Goal: Use online tool/utility: Utilize a website feature to perform a specific function

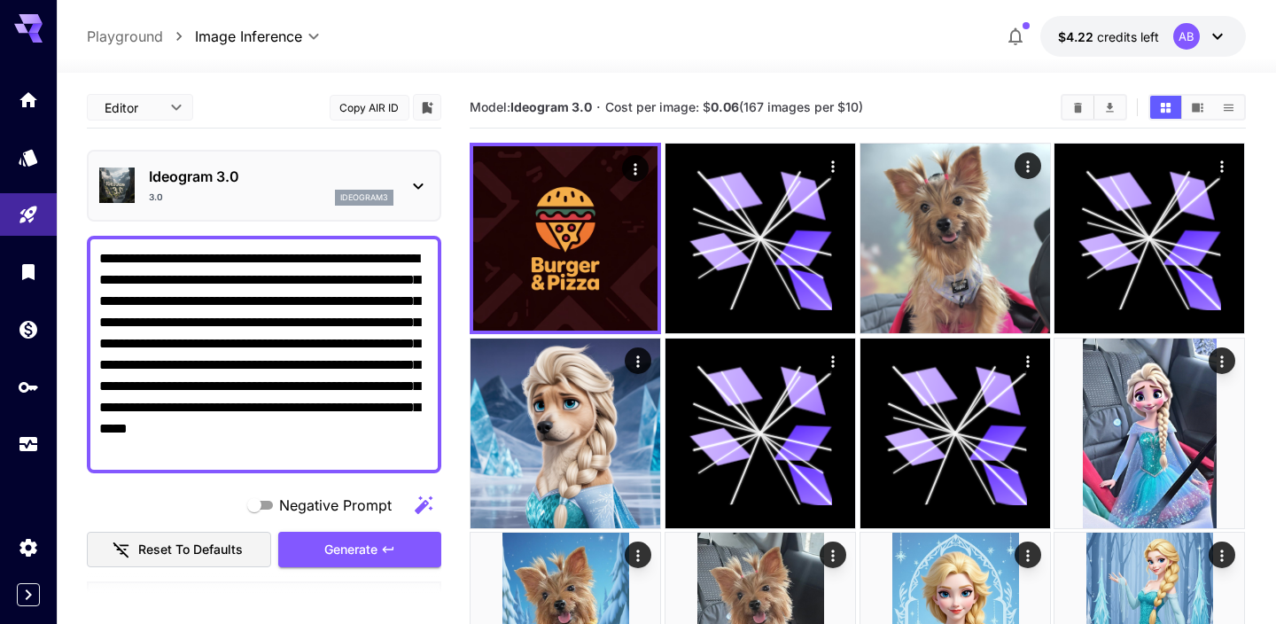
click at [314, 211] on div "Ideogram 3.0 3.0 ideogram3" at bounding box center [264, 186] width 330 height 54
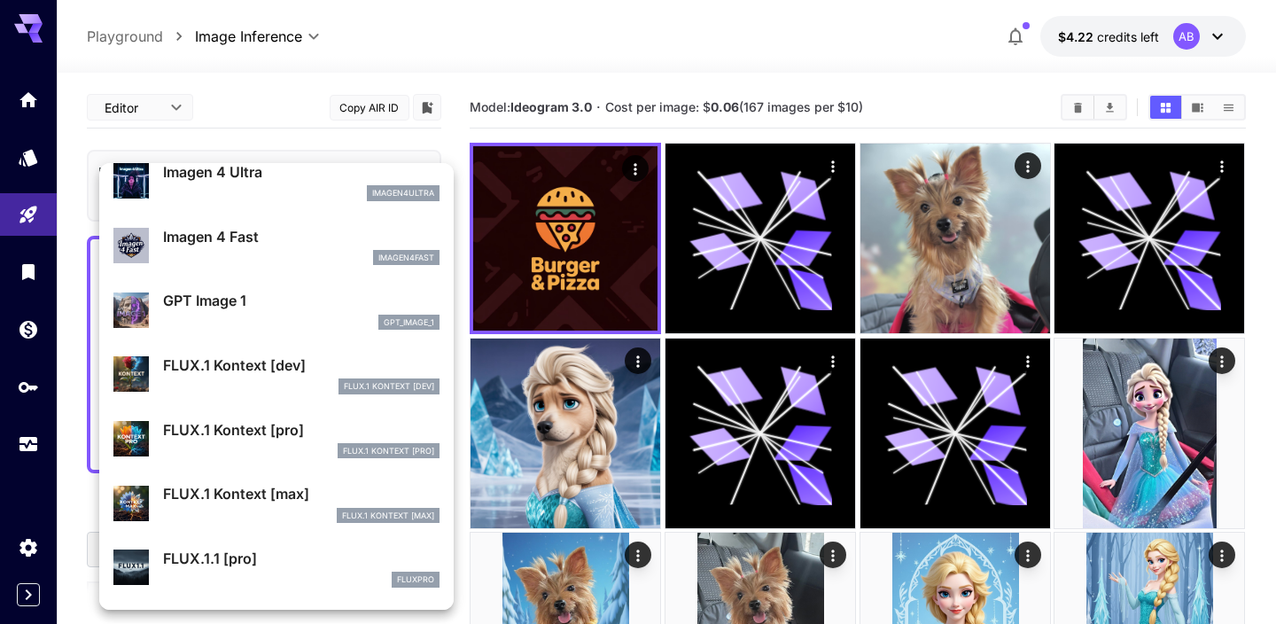
scroll to position [903, 0]
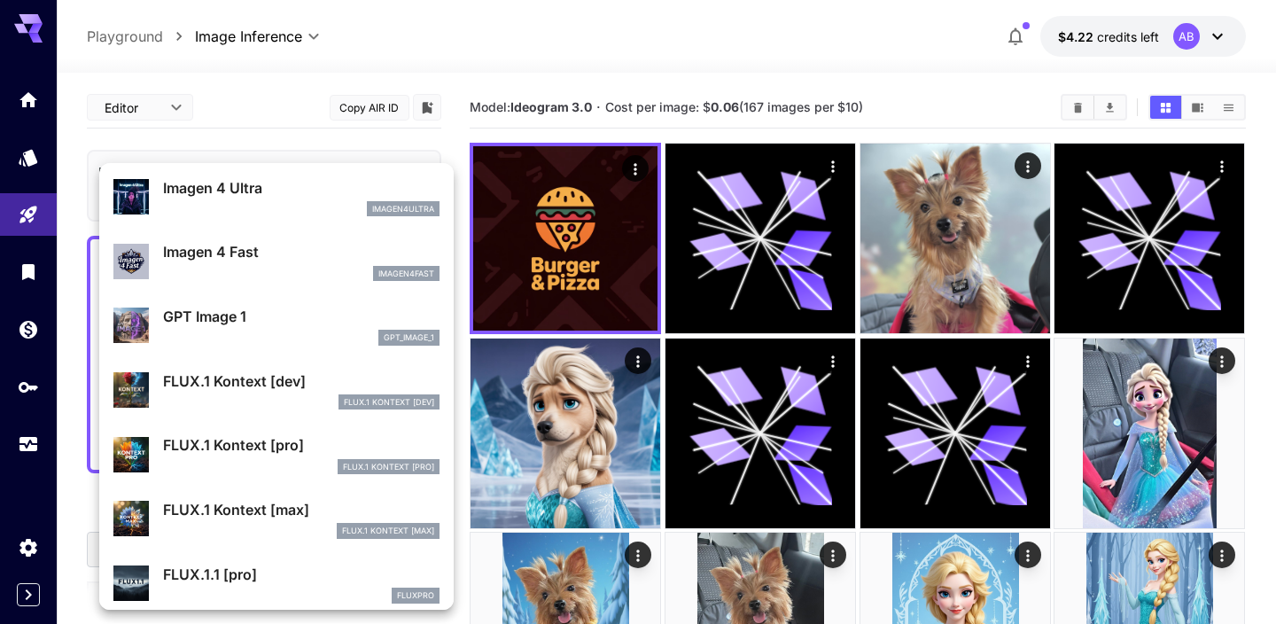
click at [308, 381] on p "FLUX.1 Kontext [dev]" at bounding box center [301, 381] width 277 height 21
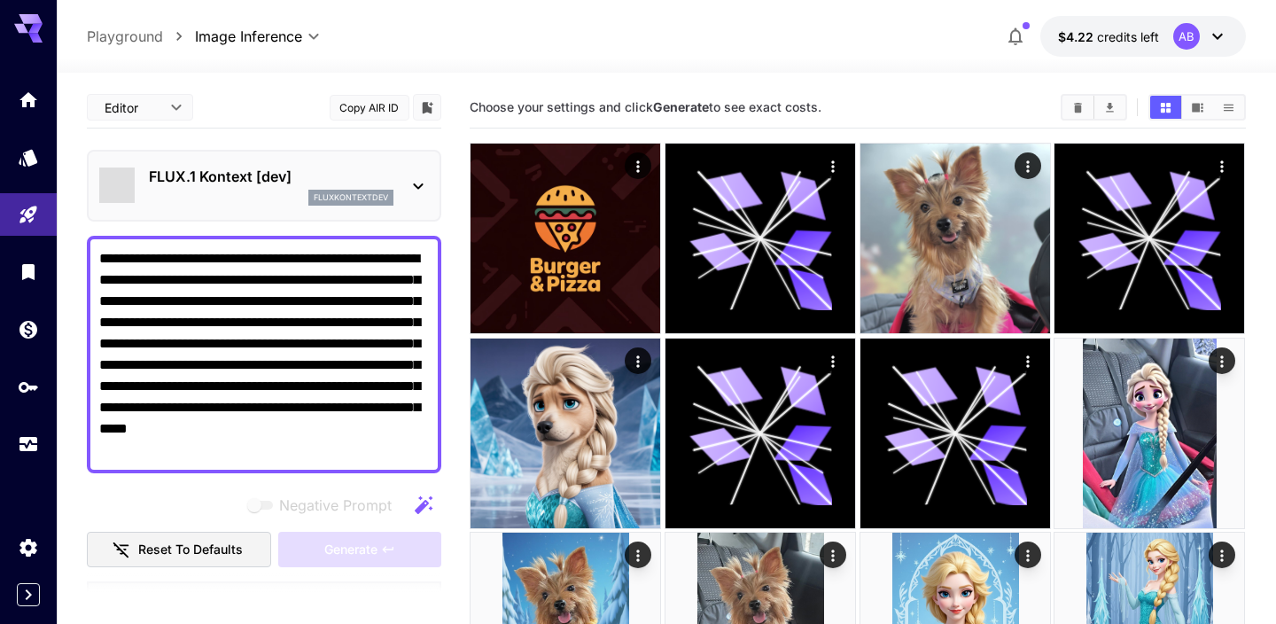
type input "****"
click at [308, 390] on textarea "**********" at bounding box center [264, 354] width 330 height 213
paste textarea
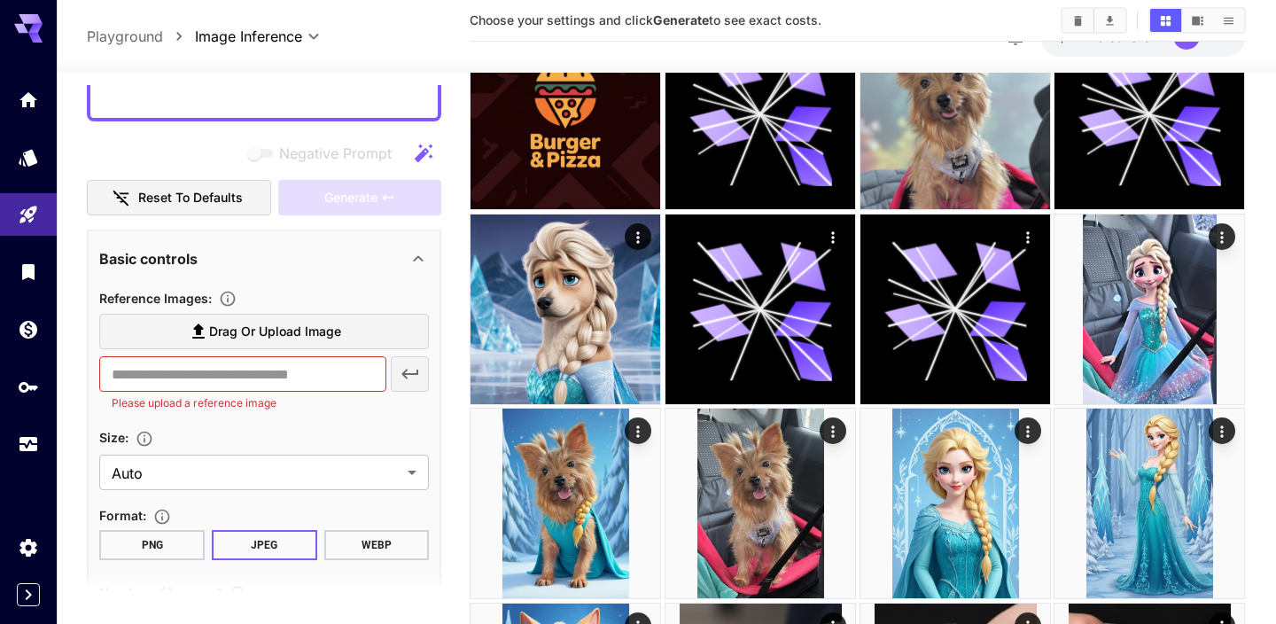
scroll to position [223, 0]
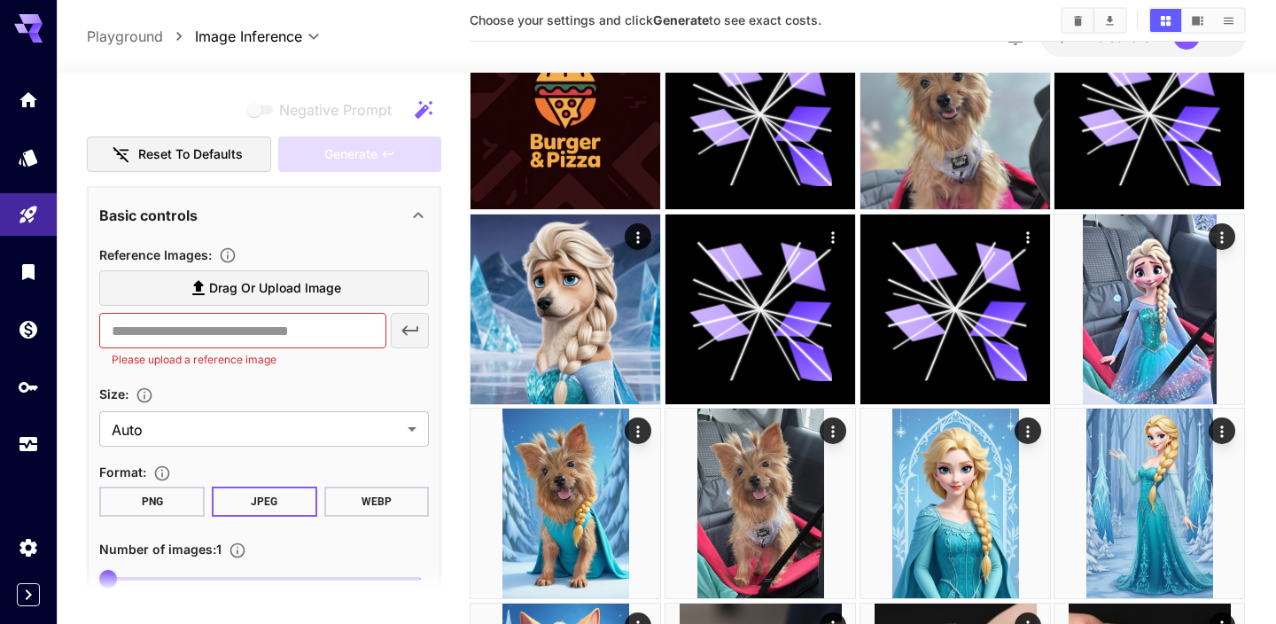
type textarea "**********"
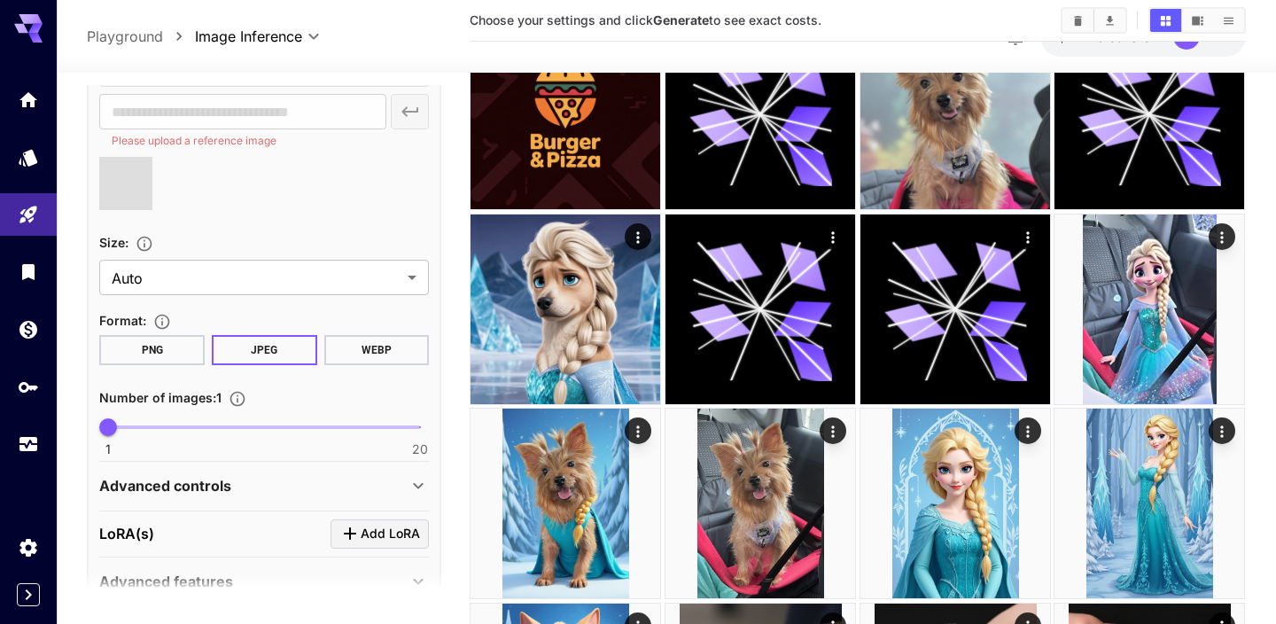
scroll to position [527, 0]
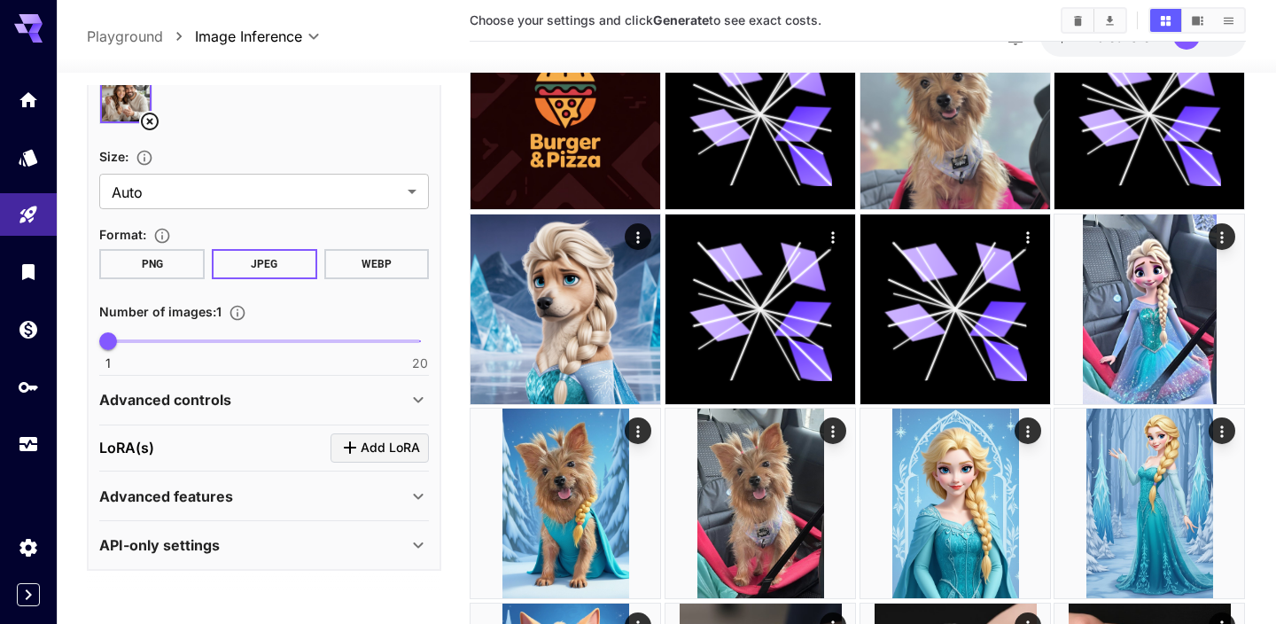
type input "**********"
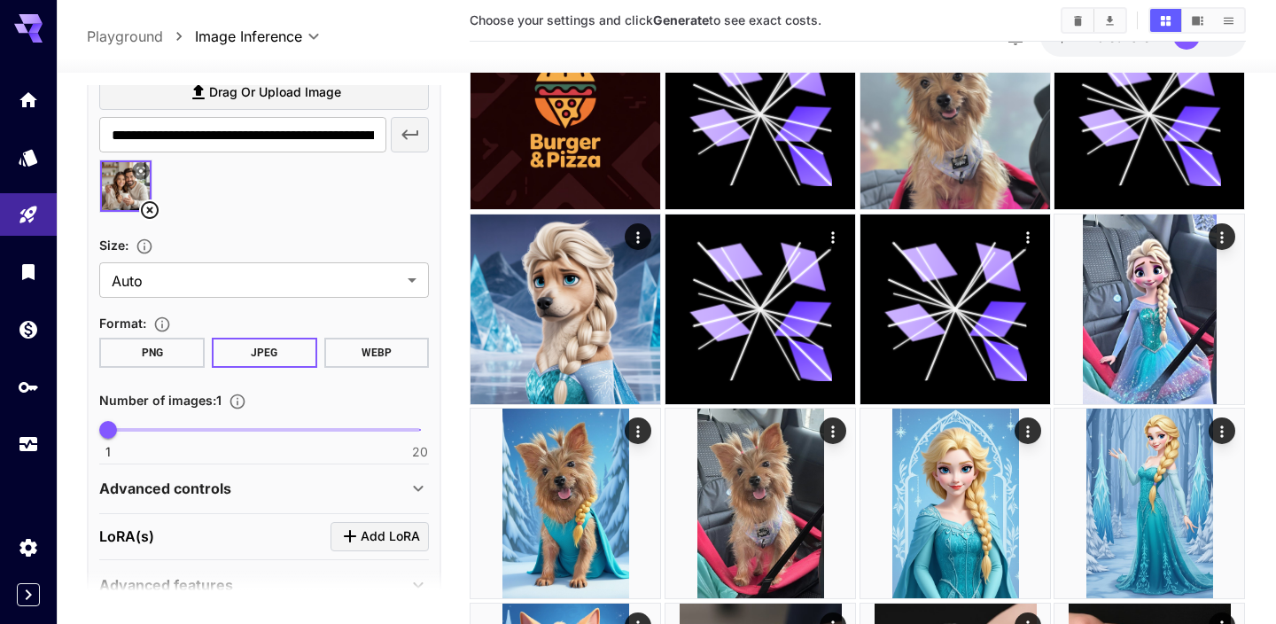
scroll to position [0, 0]
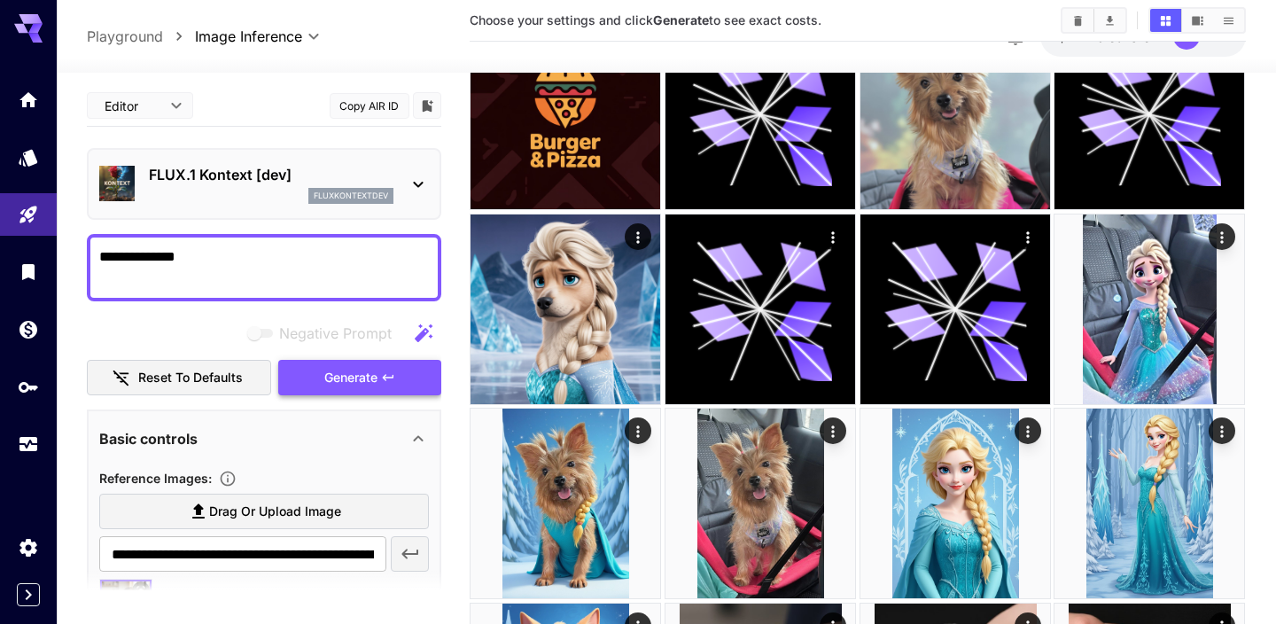
click at [320, 378] on button "Generate" at bounding box center [359, 378] width 163 height 36
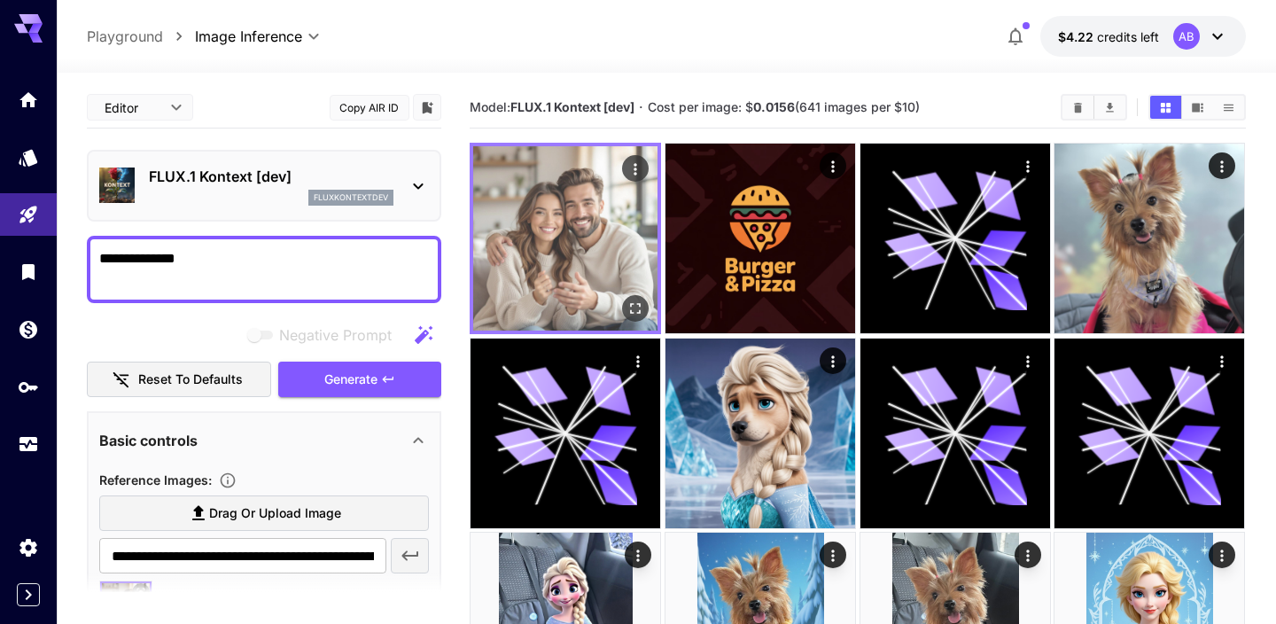
click at [643, 300] on icon "Open in fullscreen" at bounding box center [637, 309] width 18 height 18
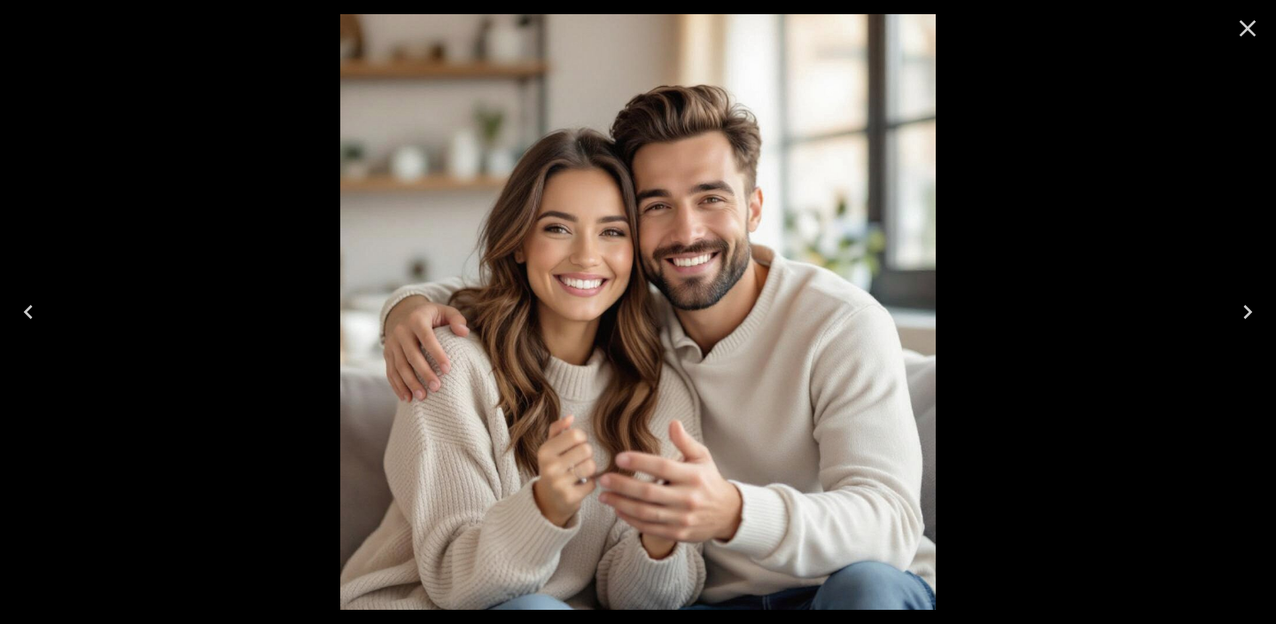
click at [1242, 27] on icon "Close" at bounding box center [1248, 28] width 28 height 28
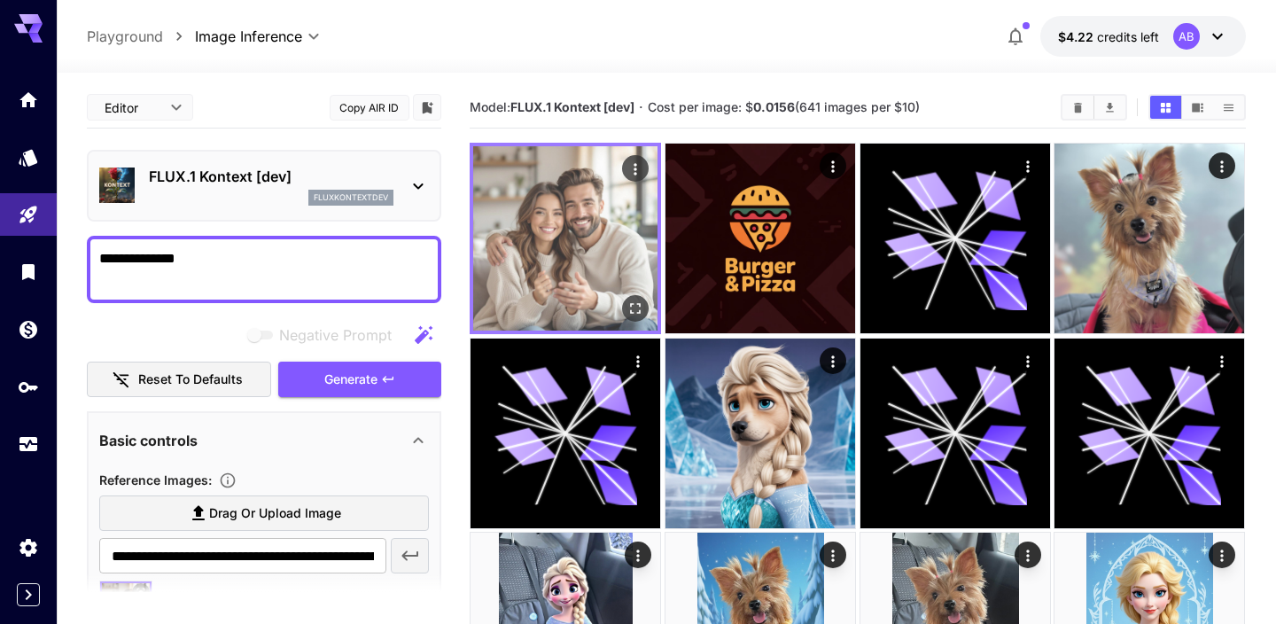
click at [540, 277] on img at bounding box center [565, 238] width 184 height 184
click at [642, 311] on icon "Open in fullscreen" at bounding box center [637, 309] width 18 height 18
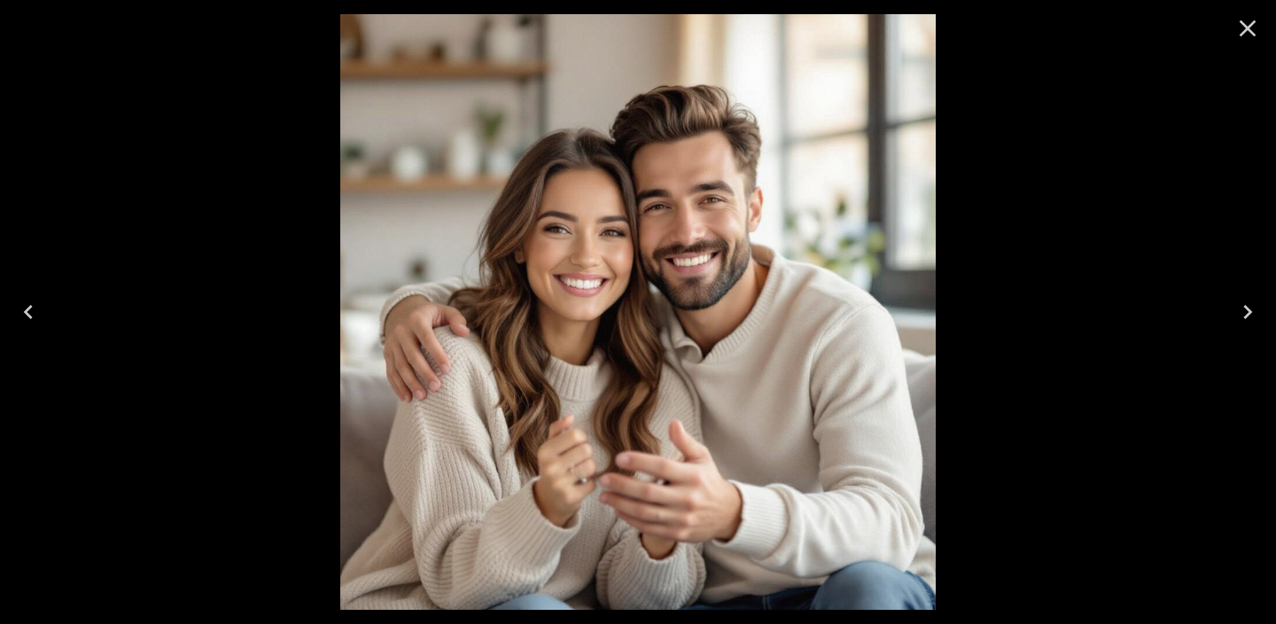
click at [1251, 27] on icon "Close" at bounding box center [1248, 28] width 28 height 28
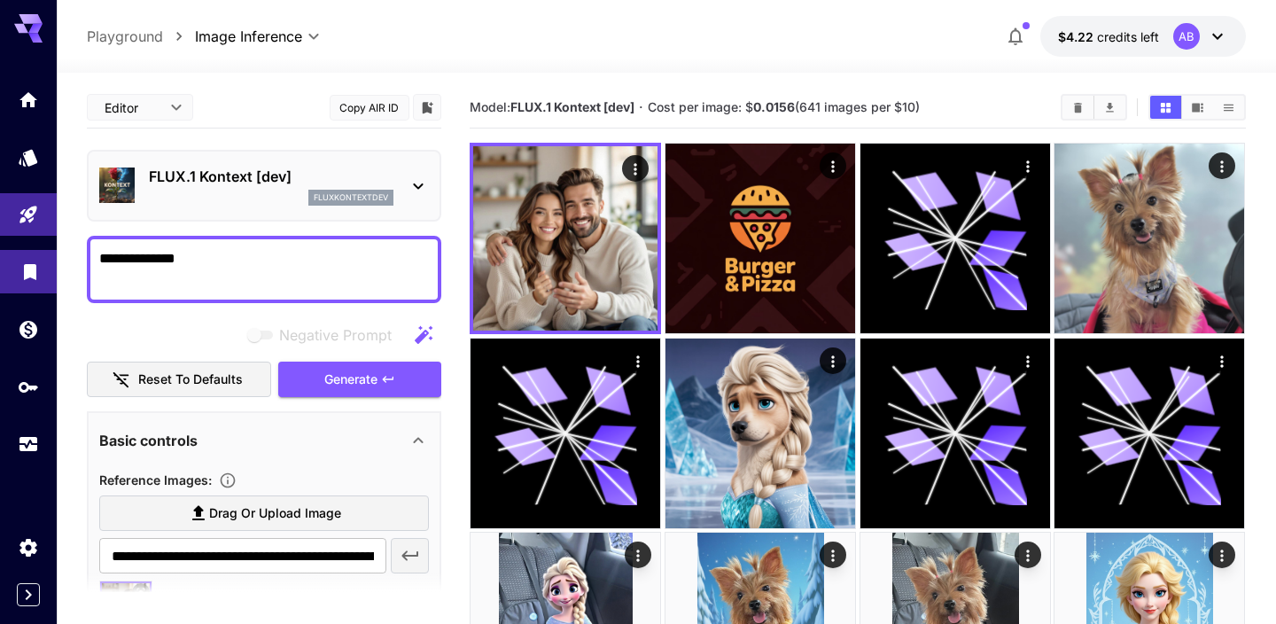
drag, startPoint x: 246, startPoint y: 269, endPoint x: 0, endPoint y: 268, distance: 246.4
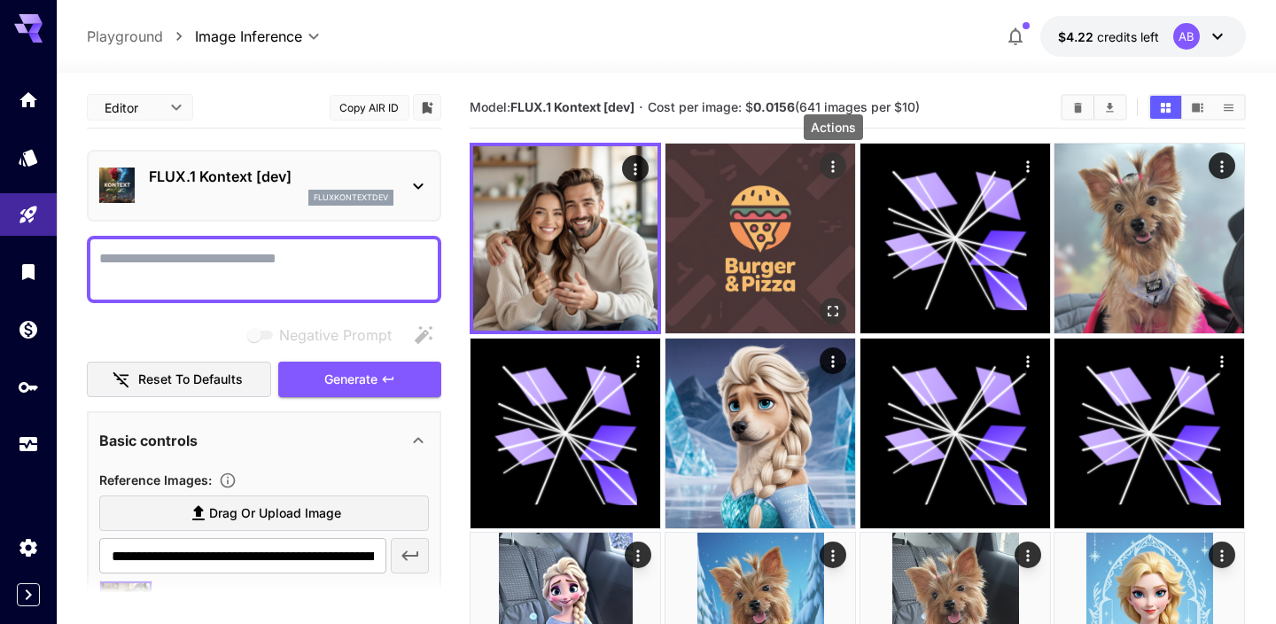
click at [836, 168] on icon "Actions" at bounding box center [833, 167] width 18 height 18
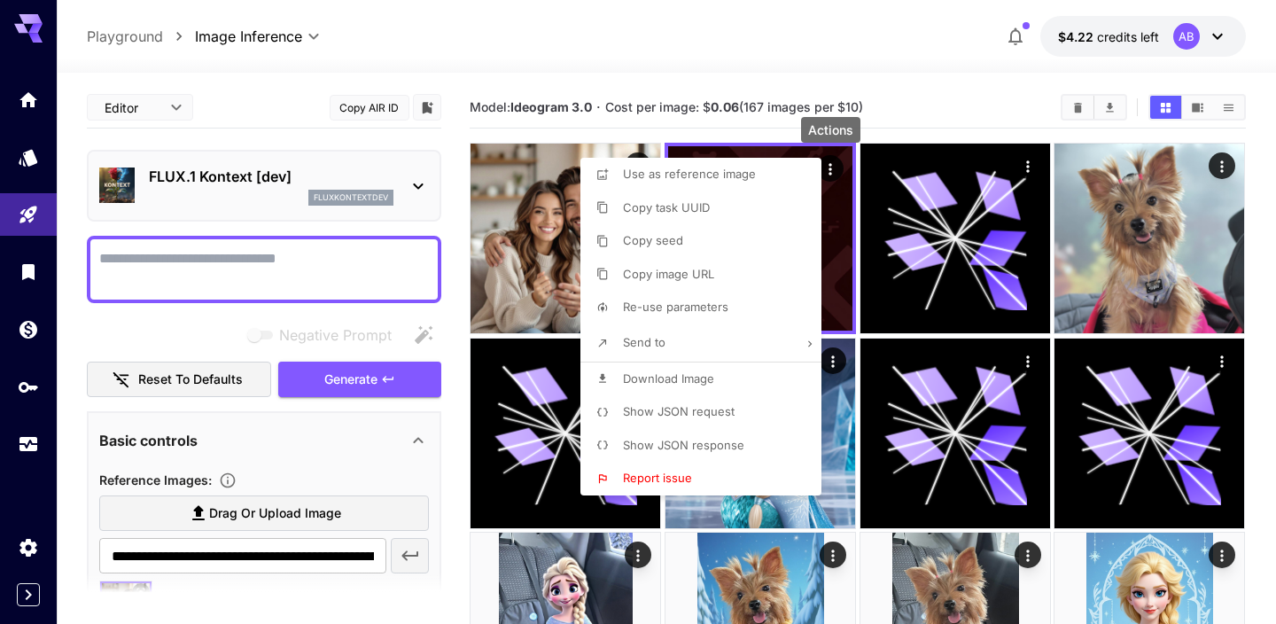
click at [839, 209] on div at bounding box center [638, 312] width 1276 height 624
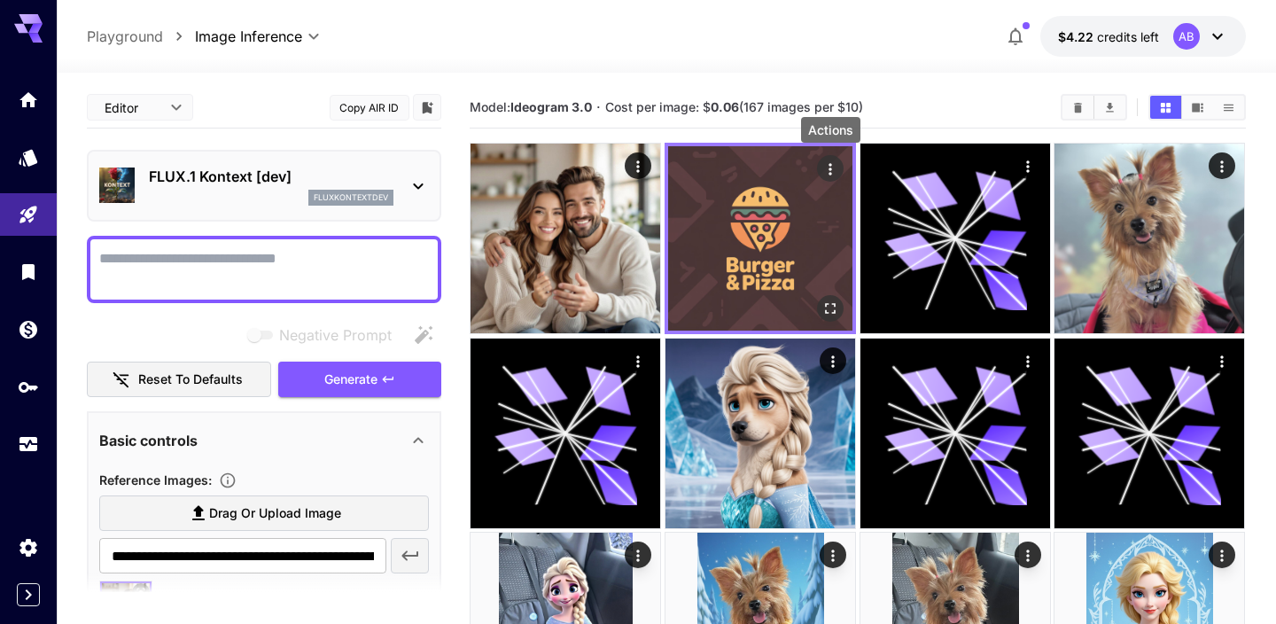
click at [832, 164] on icon "Actions" at bounding box center [831, 169] width 18 height 18
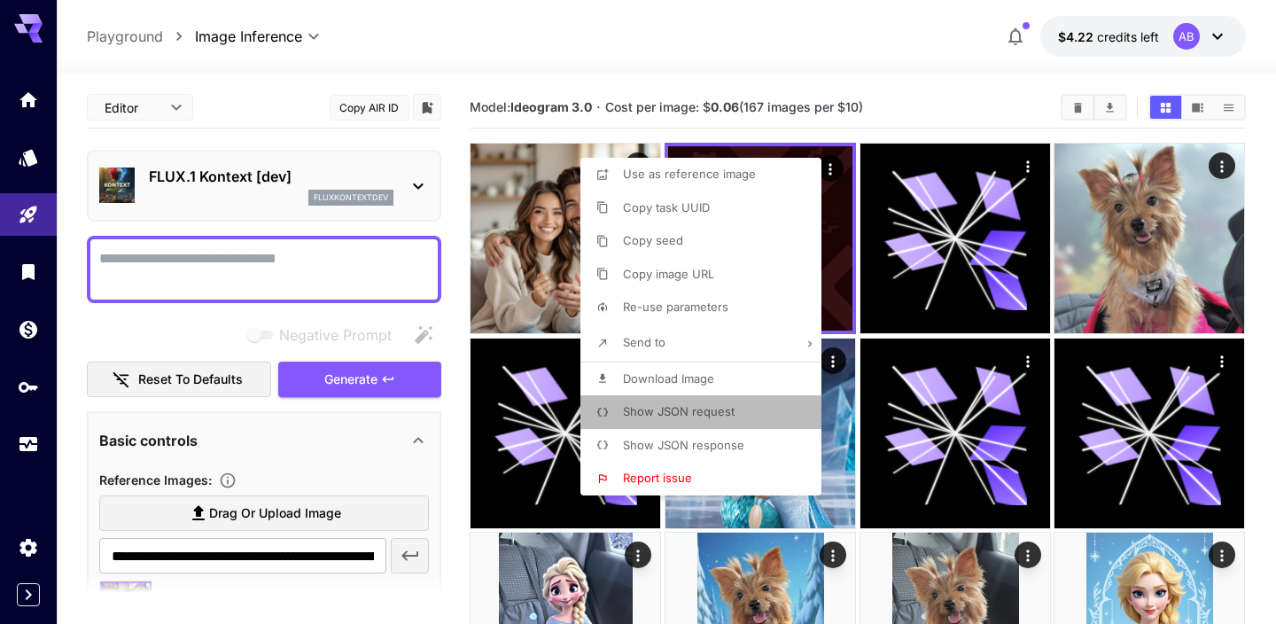
click at [720, 416] on span "Show JSON request" at bounding box center [679, 411] width 112 height 14
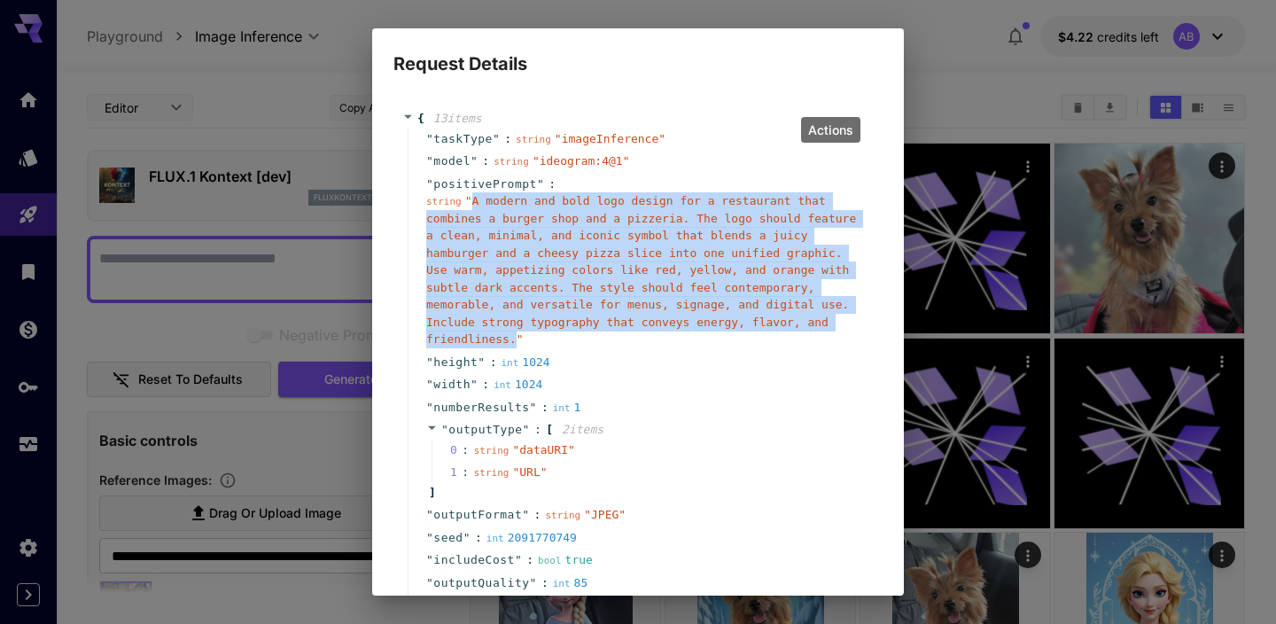
drag, startPoint x: 472, startPoint y: 199, endPoint x: 517, endPoint y: 338, distance: 145.5
click at [517, 338] on span "" A modern and bold logo design for a restaurant that combines a burger shop an…" at bounding box center [641, 270] width 430 height 152
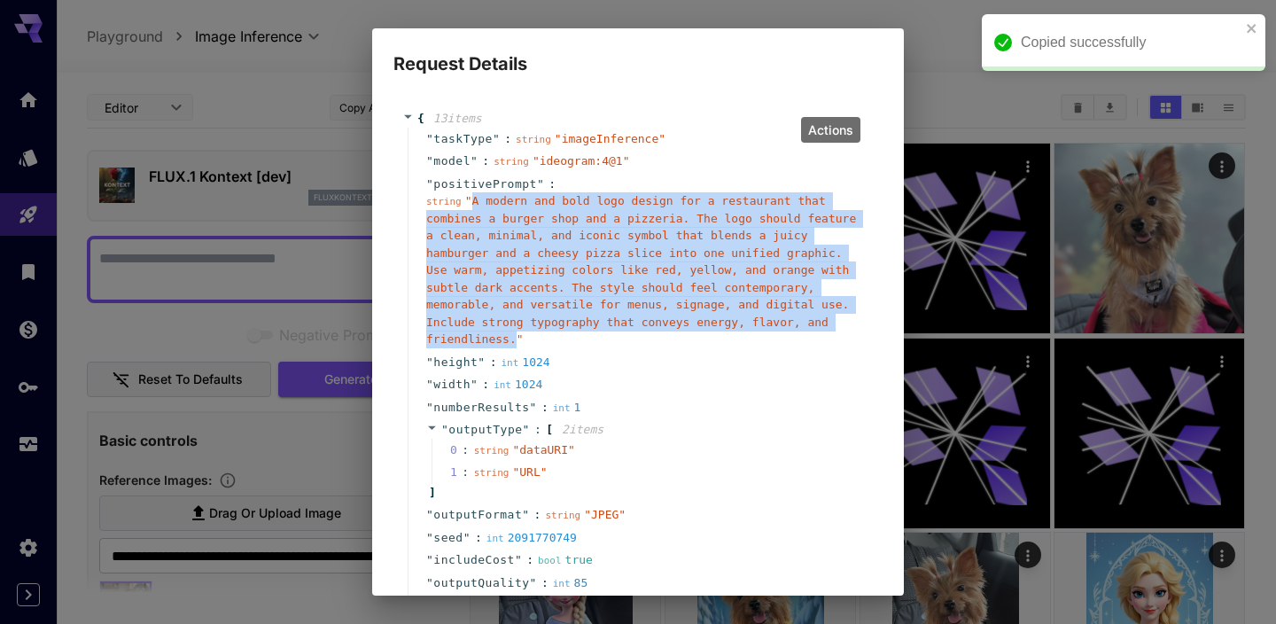
copy span "A modern and bold logo design for a restaurant that combines a burger shop and …"
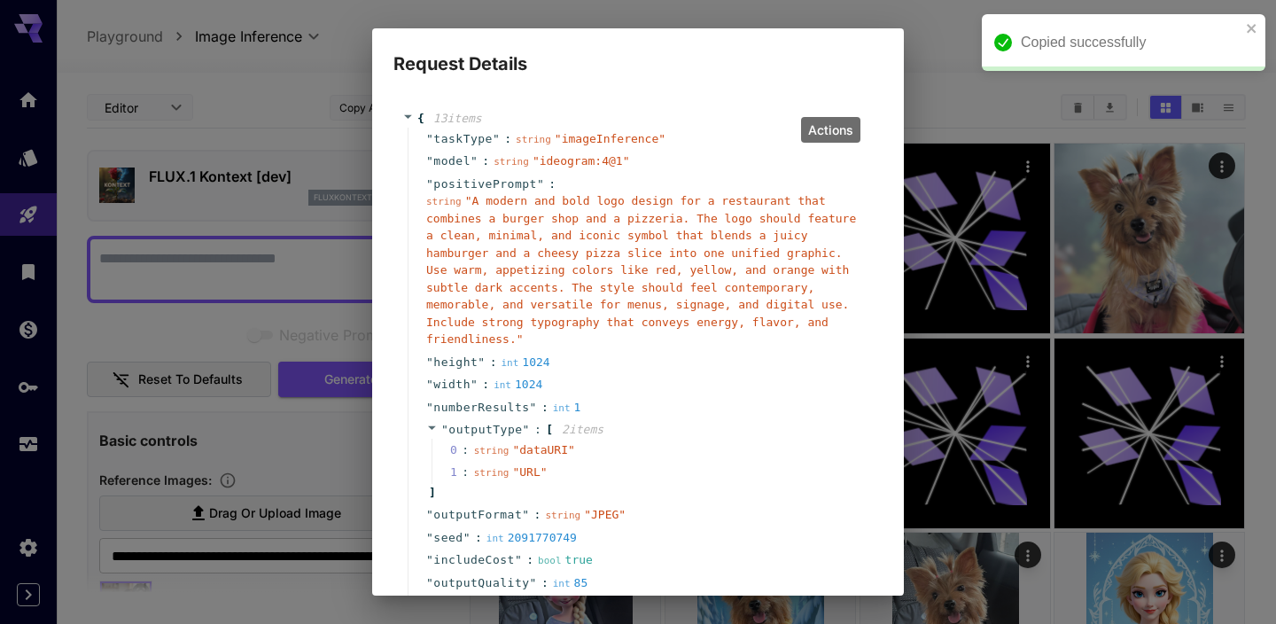
click at [295, 119] on div "Request Details { 13 item s " taskType " : string " imageInference " " model " …" at bounding box center [638, 312] width 1276 height 624
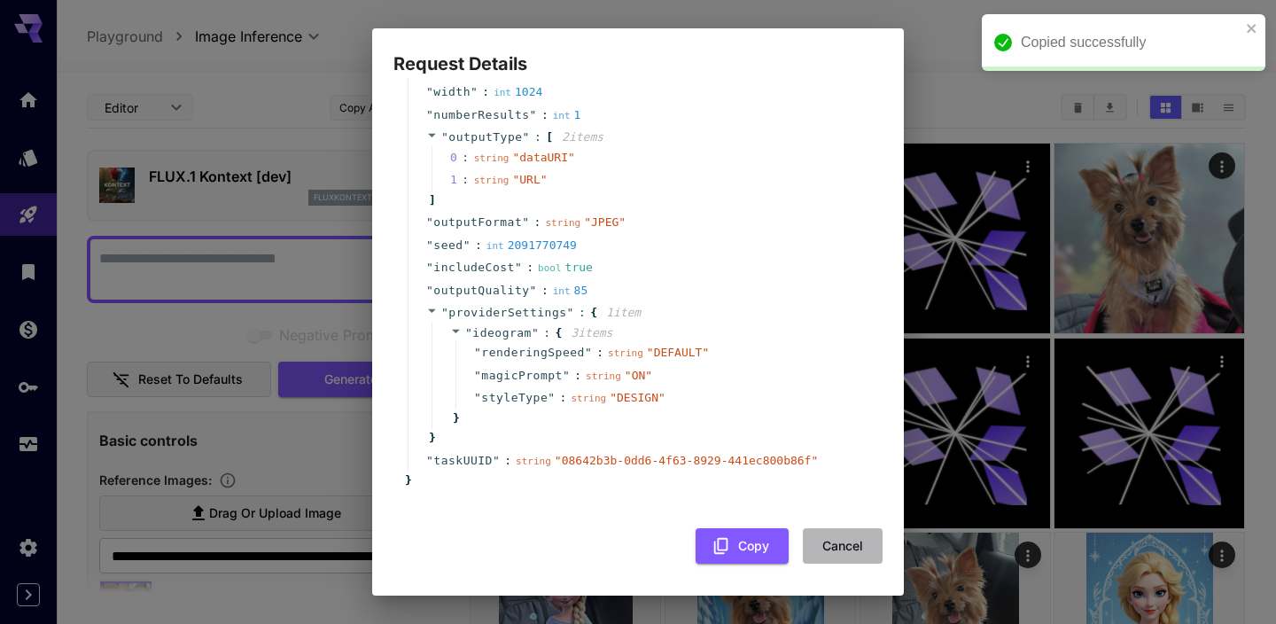
click at [839, 542] on button "Cancel" at bounding box center [843, 546] width 80 height 36
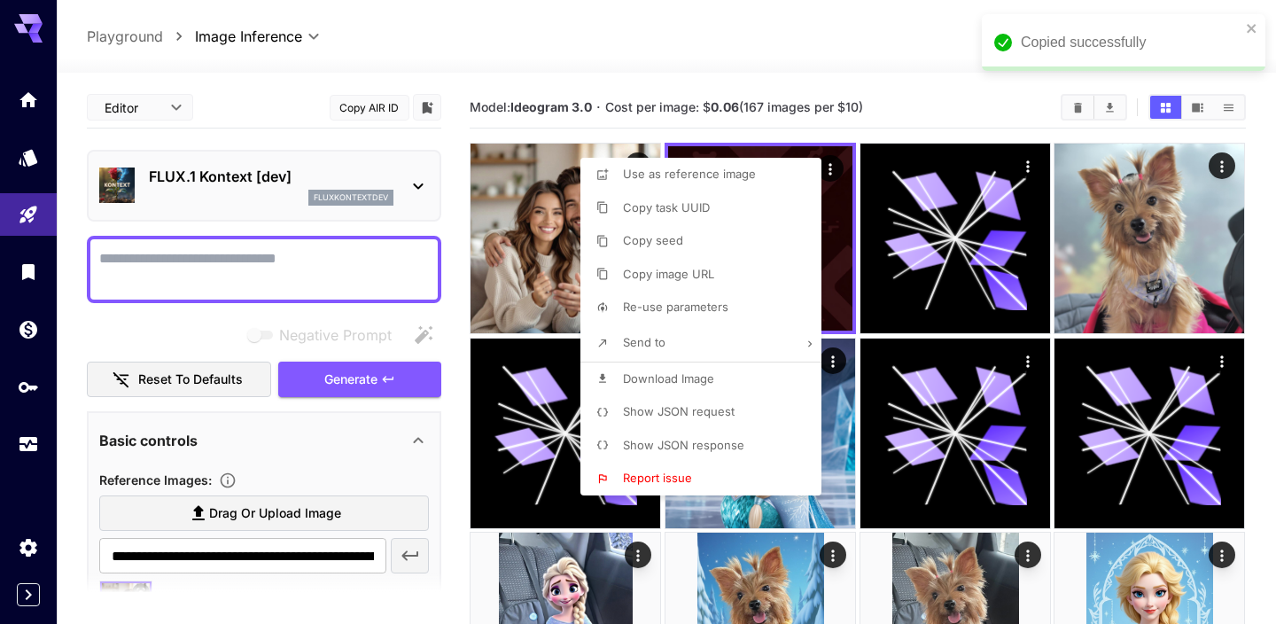
click at [290, 281] on div at bounding box center [638, 312] width 1276 height 624
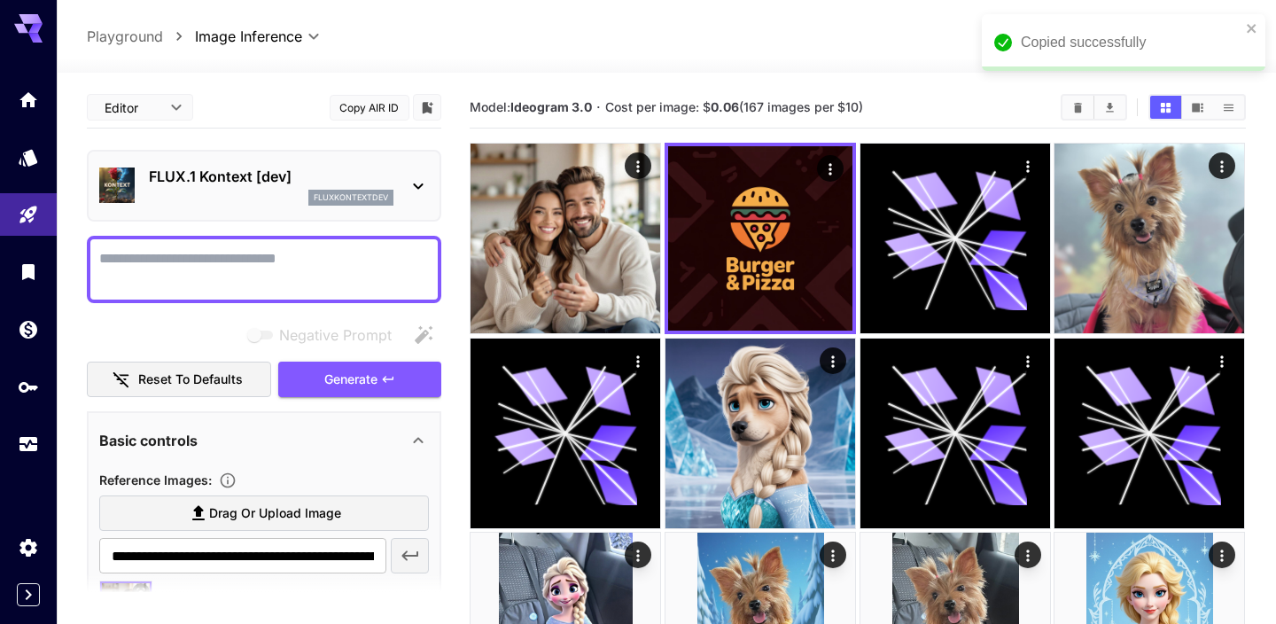
click at [290, 281] on textarea "Negative Prompt" at bounding box center [264, 269] width 330 height 43
paste textarea "**********"
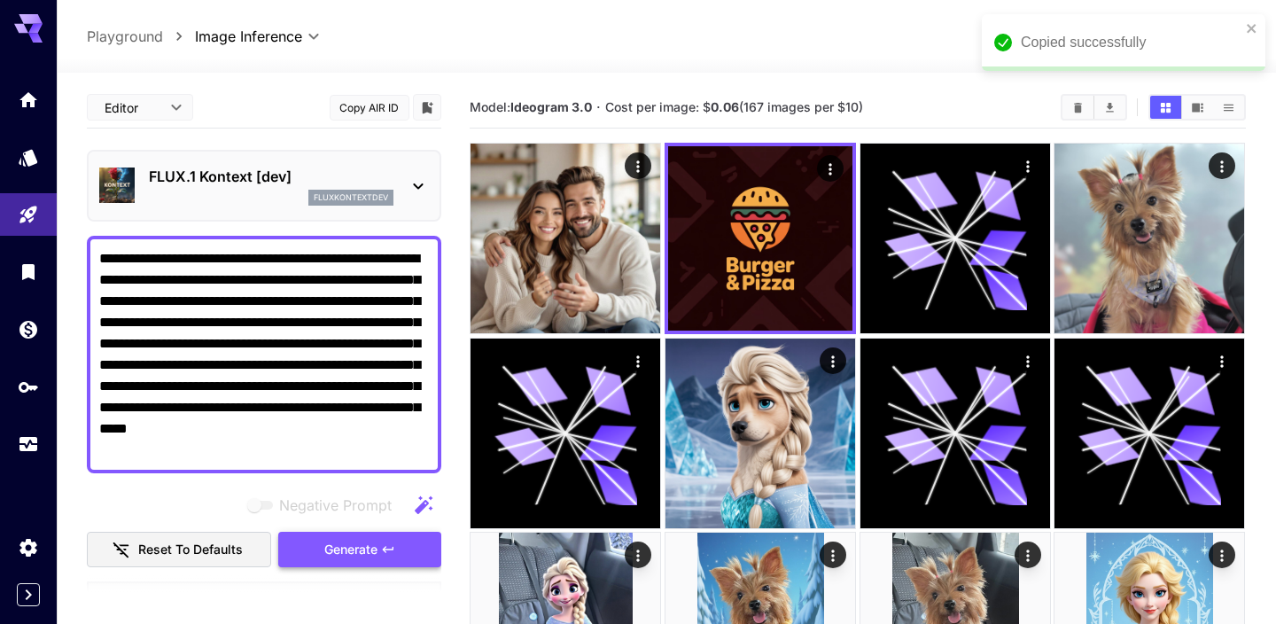
type textarea "**********"
click at [376, 533] on button "Generate" at bounding box center [359, 550] width 163 height 36
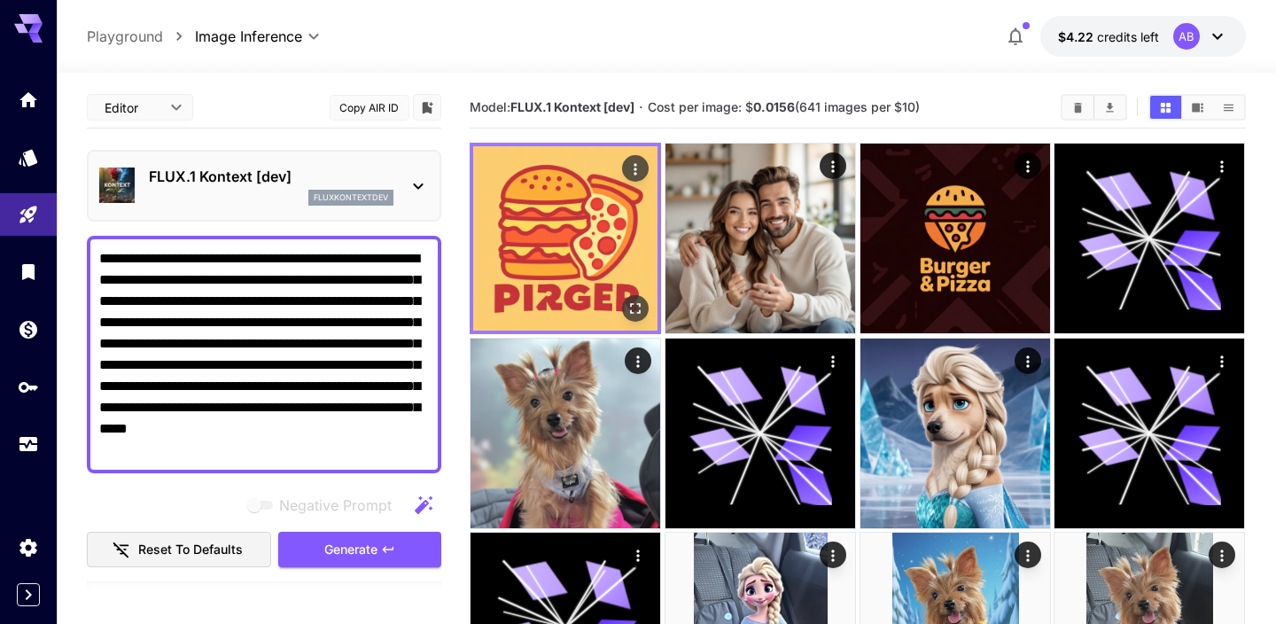
click at [577, 238] on img at bounding box center [565, 238] width 184 height 184
